Goal: Check status: Check status

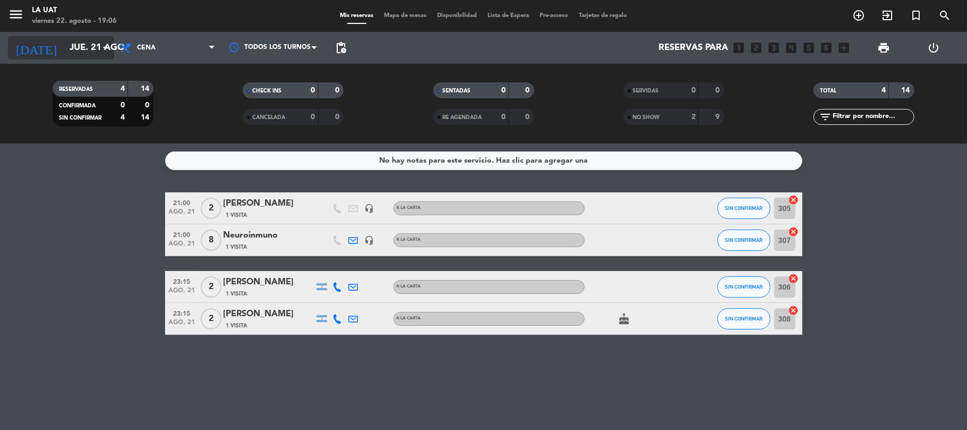
click at [64, 45] on input "jue. 21 ago." at bounding box center [121, 48] width 115 height 21
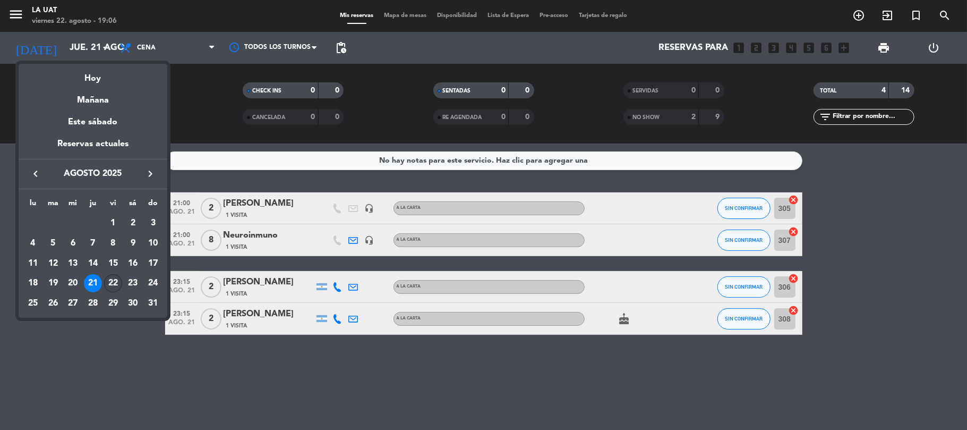
click at [114, 282] on div "22" at bounding box center [113, 283] width 18 height 18
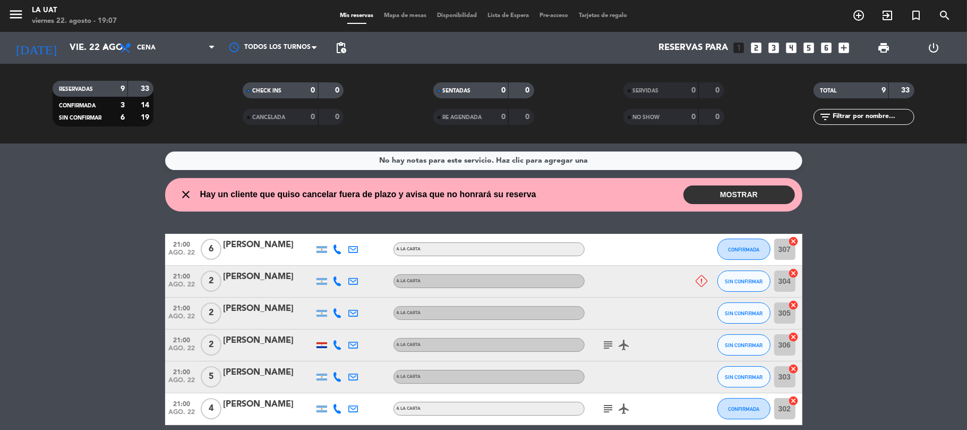
click at [772, 196] on button "MOSTRAR" at bounding box center [740, 194] width 112 height 19
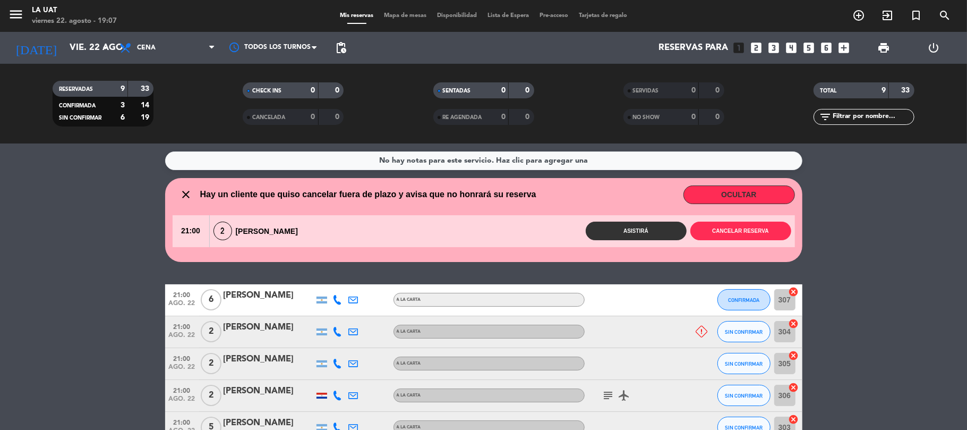
click at [57, 243] on wont-attend-reservations "close Hay un cliente que quiso cancelar fuera de plazo y avisa que no honrará s…" at bounding box center [483, 220] width 967 height 84
click at [74, 38] on input "vie. 22 ago." at bounding box center [121, 48] width 115 height 21
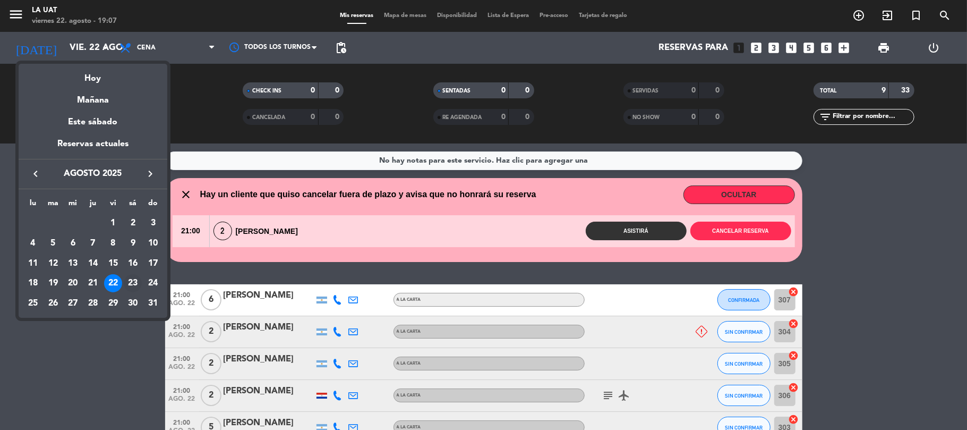
click at [137, 282] on div "23" at bounding box center [133, 283] width 18 height 18
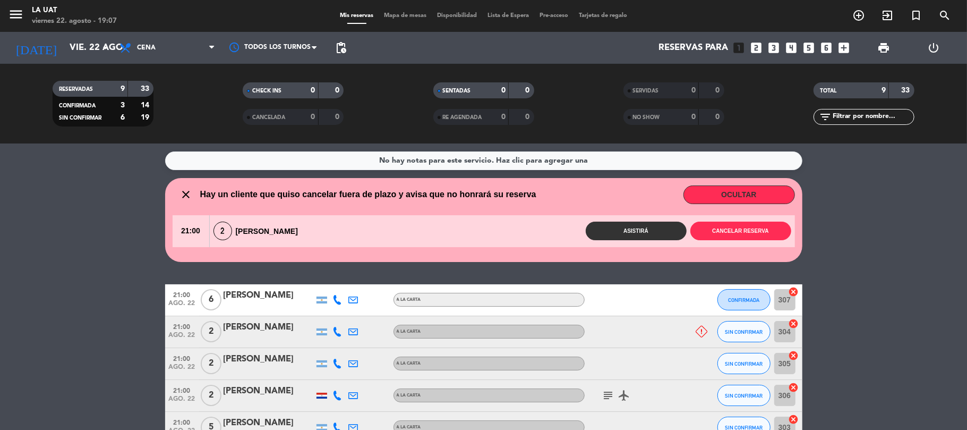
type input "sáb. 23 ago."
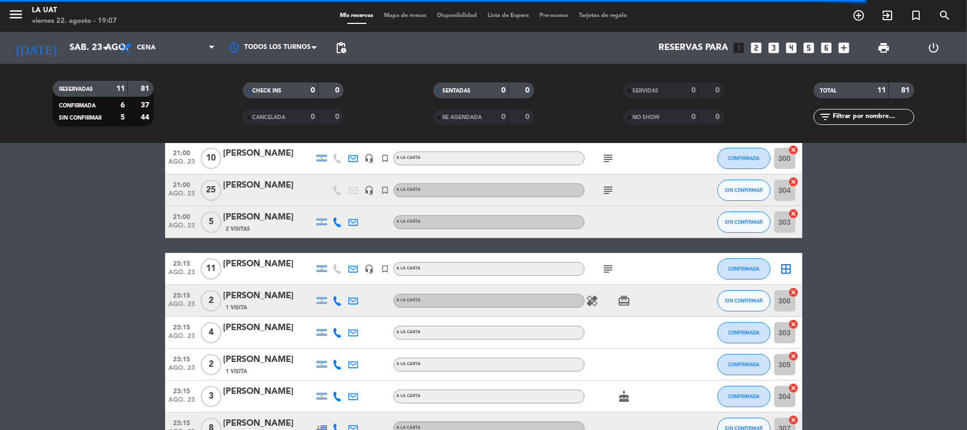
scroll to position [39, 0]
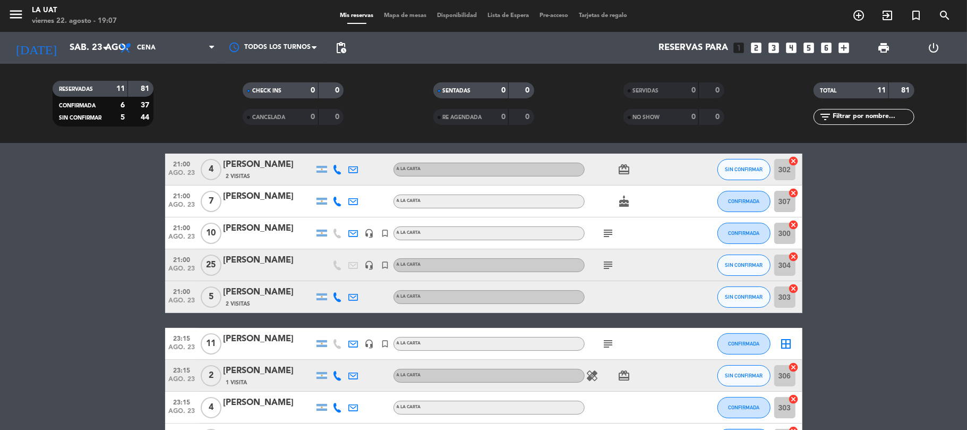
click at [604, 232] on icon "subject" at bounding box center [608, 233] width 13 height 13
click at [613, 234] on icon "subject" at bounding box center [608, 233] width 13 height 13
click at [609, 266] on icon "subject" at bounding box center [608, 265] width 13 height 13
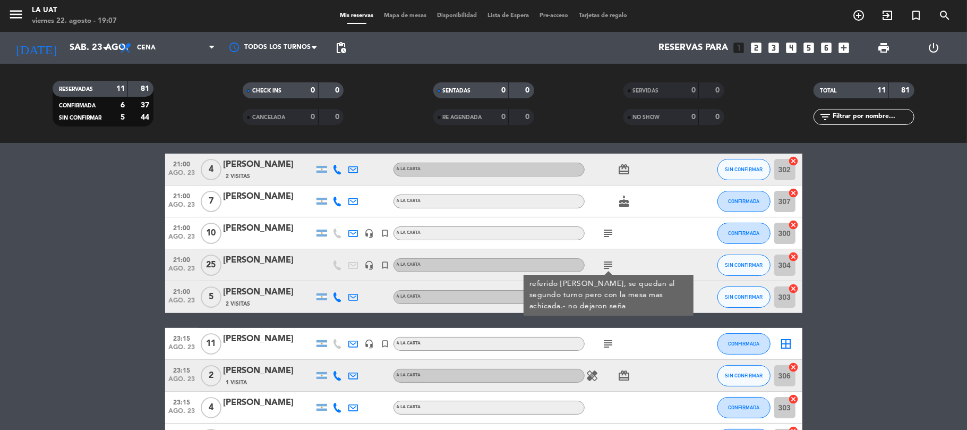
click at [130, 270] on bookings-row "21:00 [DATE] 4 [PERSON_NAME] 2 Visitas A LA CARTA card_giftcard SIN CONFIRMAR 3…" at bounding box center [483, 337] width 967 height 366
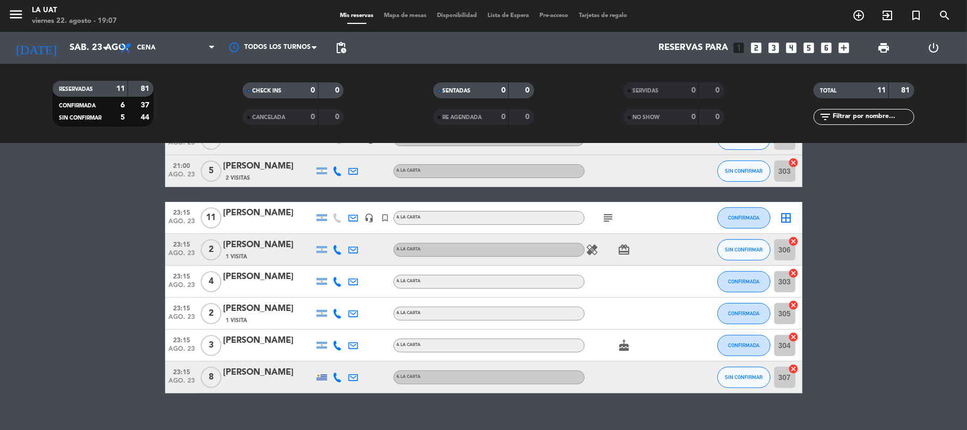
scroll to position [181, 0]
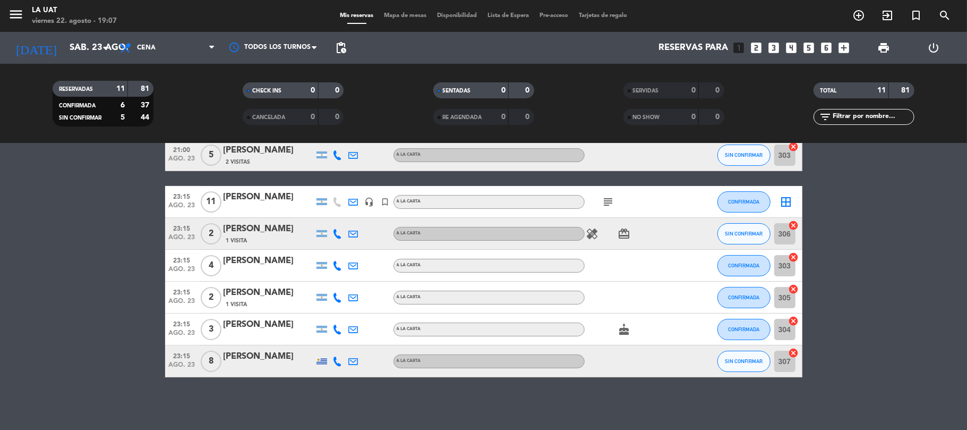
click at [412, 14] on span "Mapa de mesas" at bounding box center [405, 16] width 53 height 6
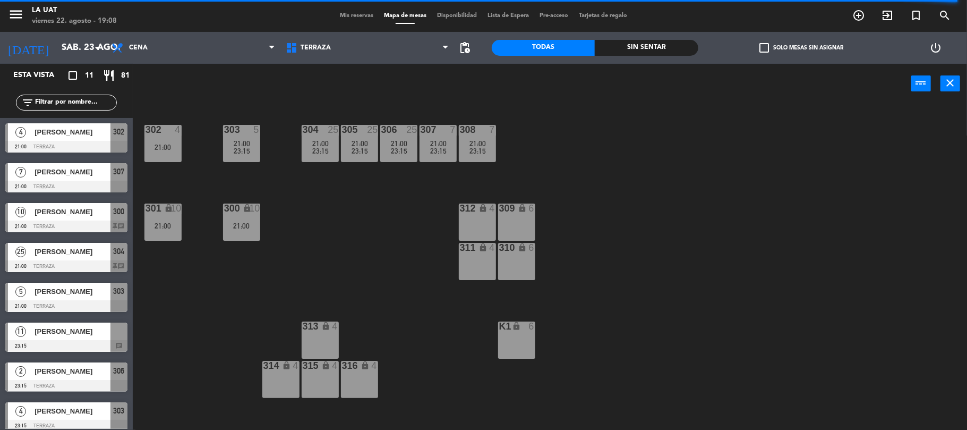
click at [357, 13] on span "Mis reservas" at bounding box center [357, 16] width 44 height 6
